Goal: Find contact information: Find contact information

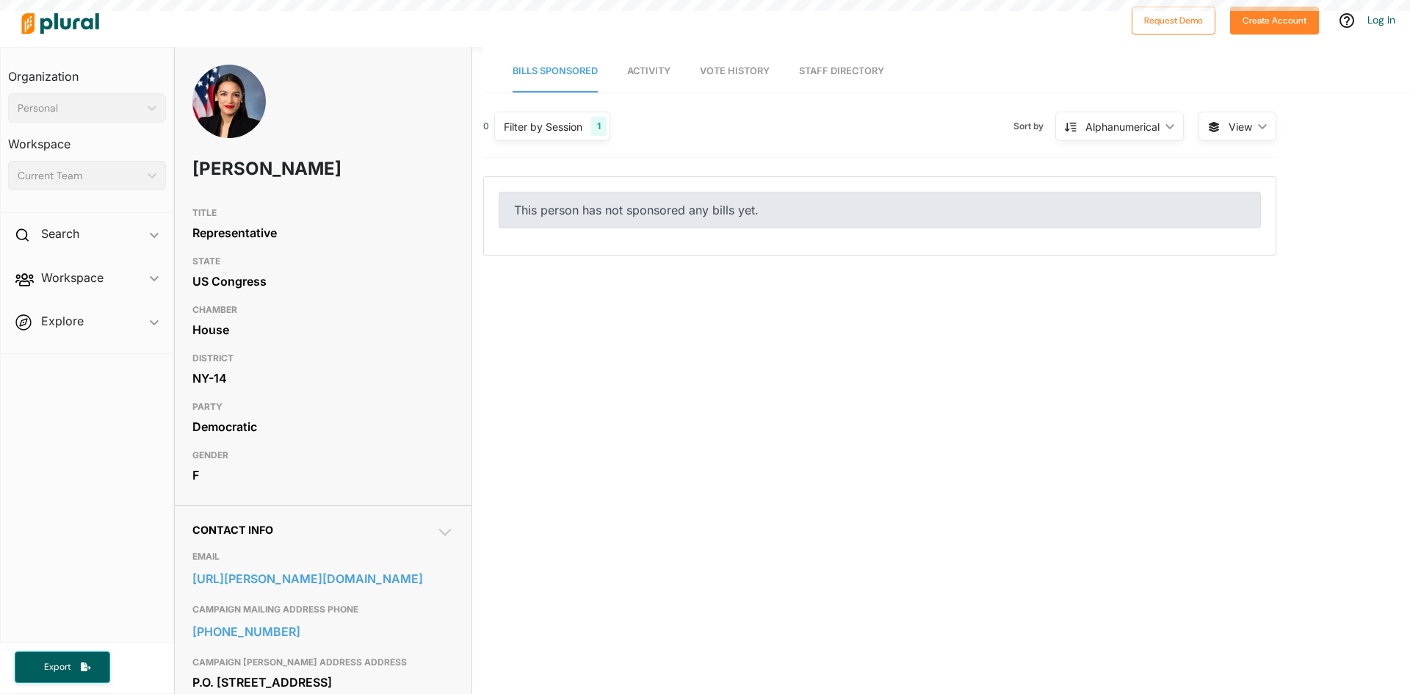
click at [299, 486] on div "F" at bounding box center [323, 475] width 262 height 22
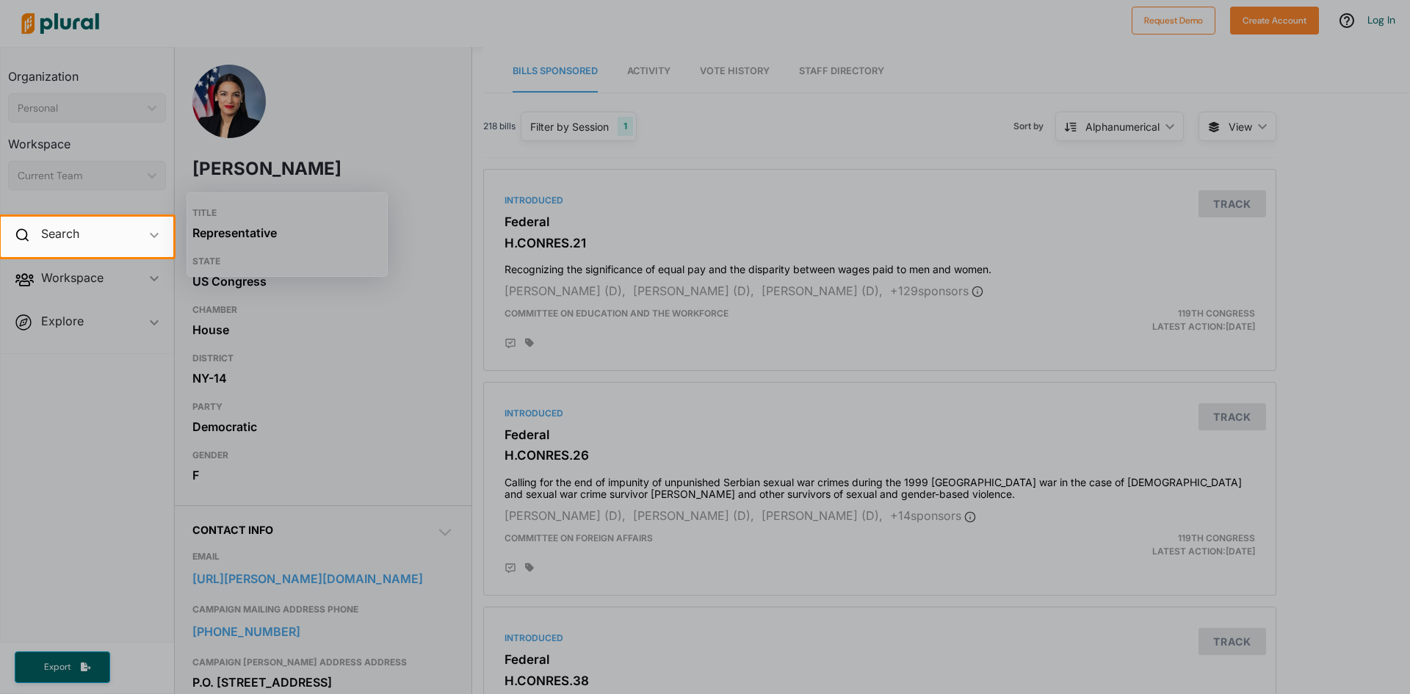
click at [329, 563] on div at bounding box center [705, 475] width 1410 height 437
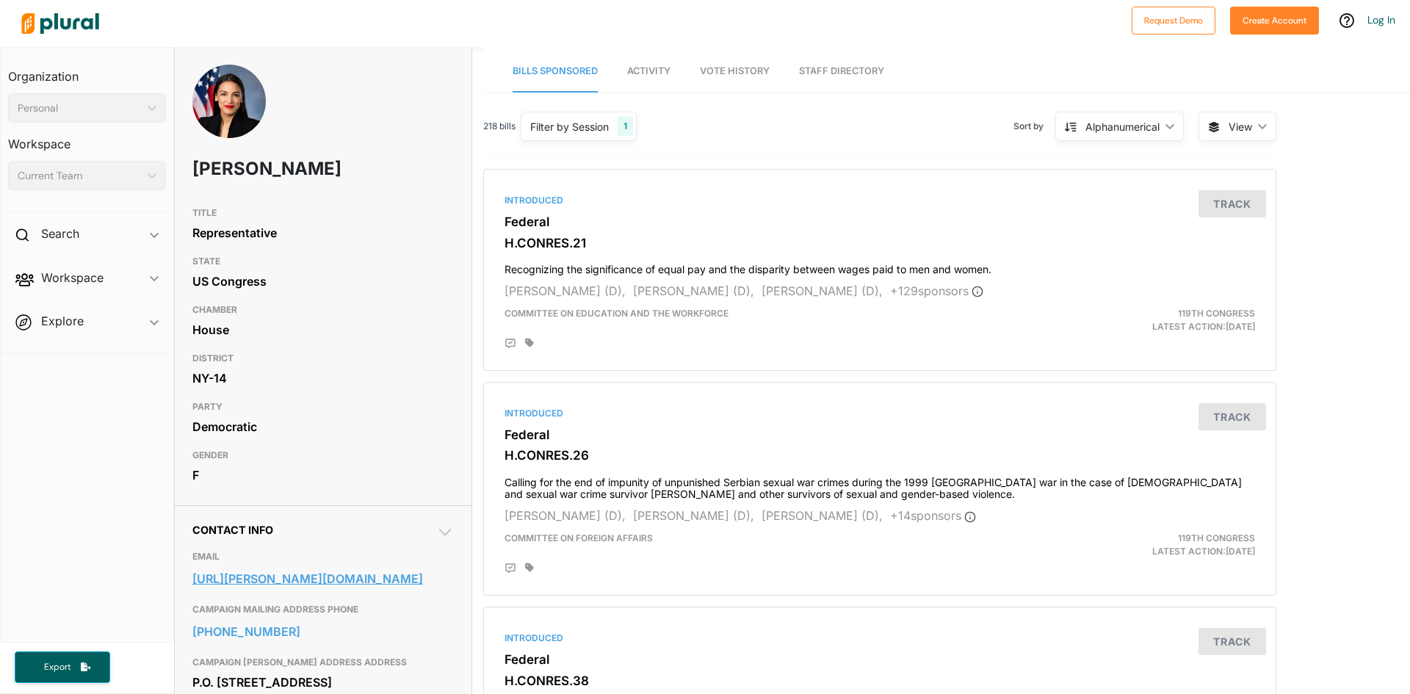
click at [328, 590] on link "[URL][PERSON_NAME][DOMAIN_NAME]" at bounding box center [323, 579] width 262 height 22
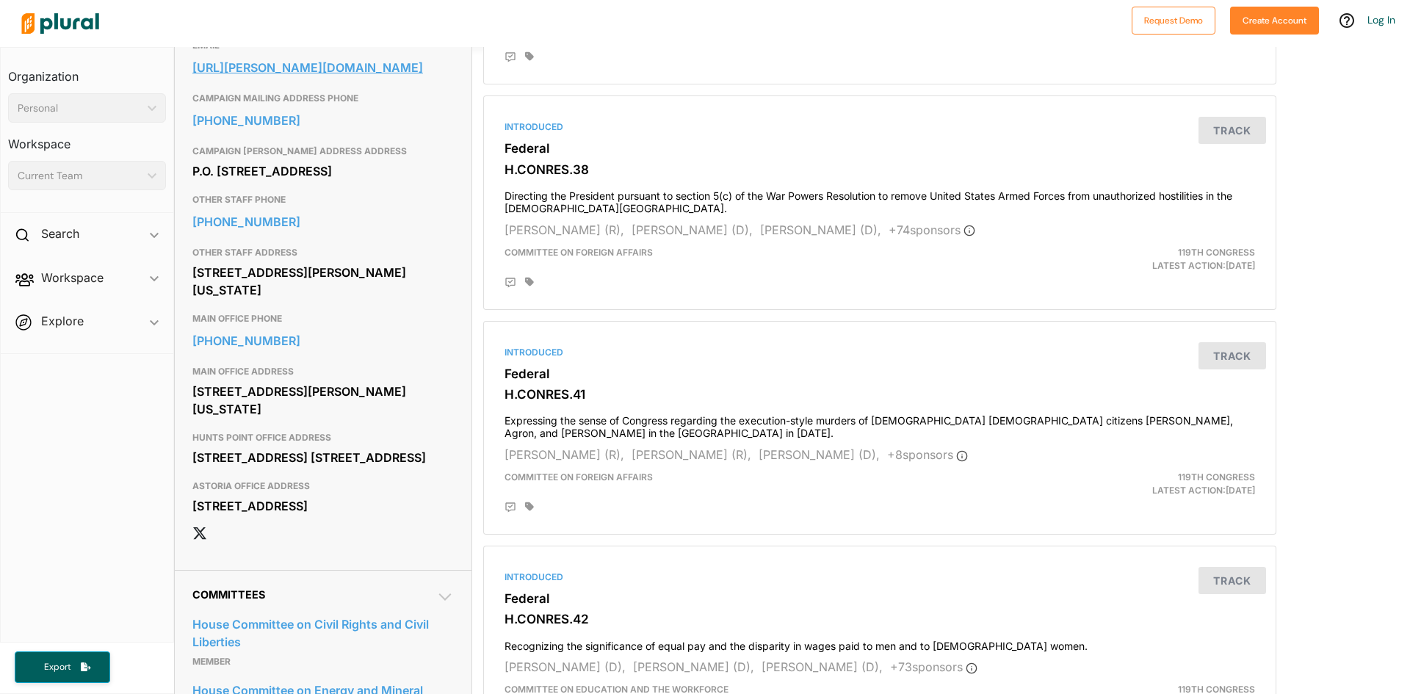
scroll to position [513, 0]
click at [275, 231] on link "[PHONE_NUMBER]" at bounding box center [323, 220] width 262 height 22
click at [339, 77] on link "[URL][PERSON_NAME][DOMAIN_NAME]" at bounding box center [323, 66] width 262 height 22
